Goal: Transaction & Acquisition: Book appointment/travel/reservation

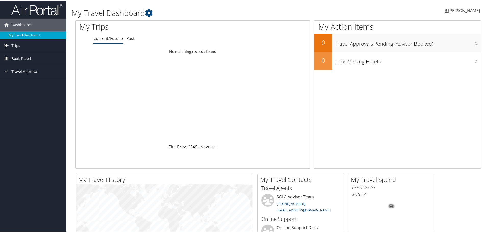
click at [448, 11] on span "[PERSON_NAME]" at bounding box center [464, 10] width 32 height 6
click at [448, 10] on span "[PERSON_NAME]" at bounding box center [464, 10] width 32 height 6
click at [20, 58] on span "Book Travel" at bounding box center [21, 58] width 20 height 13
click at [25, 69] on link "Approval Request (Beta)" at bounding box center [33, 69] width 66 height 8
click at [16, 75] on link "Book/Manage Online Trips" at bounding box center [33, 76] width 66 height 8
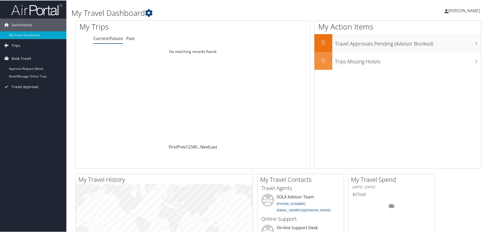
click at [450, 12] on span "[PERSON_NAME]" at bounding box center [464, 10] width 32 height 6
click at [436, 83] on link "Sign Out" at bounding box center [450, 83] width 57 height 9
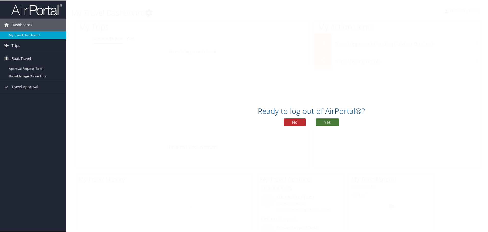
click at [327, 121] on button "Yes" at bounding box center [327, 122] width 23 height 8
